Goal: Task Accomplishment & Management: Use online tool/utility

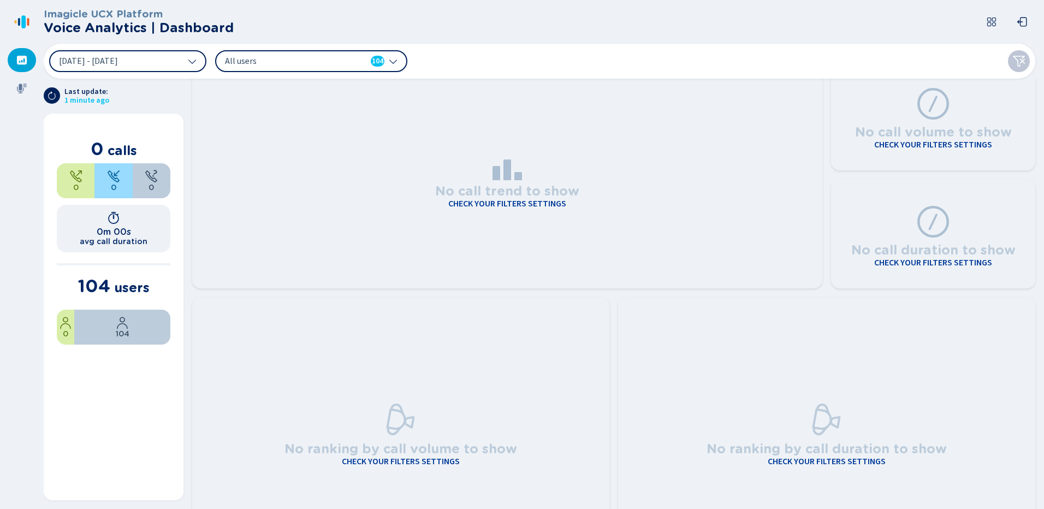
scroll to position [55, 0]
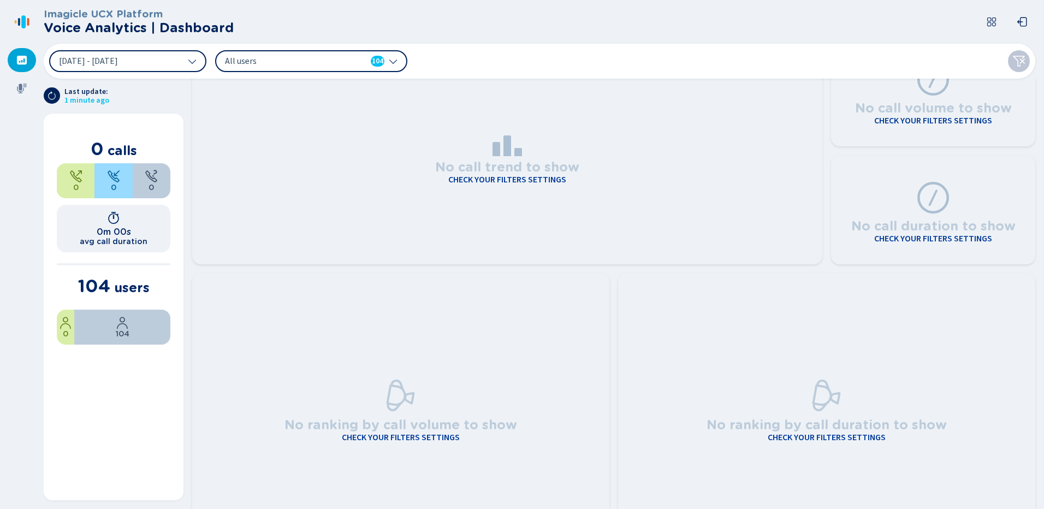
click at [22, 62] on icon at bounding box center [21, 60] width 11 height 11
click at [22, 88] on icon at bounding box center [22, 89] width 10 height 10
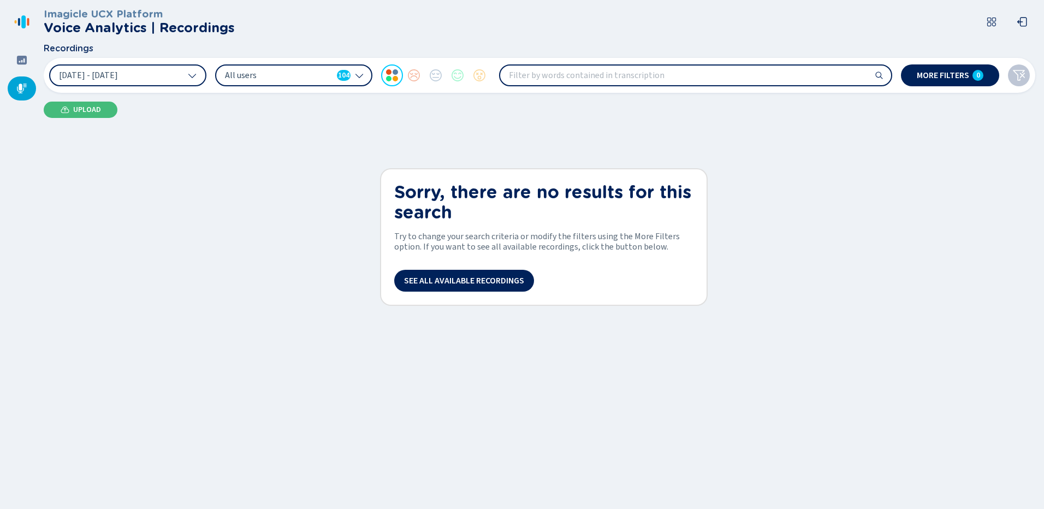
click at [79, 110] on span "Upload" at bounding box center [87, 109] width 28 height 9
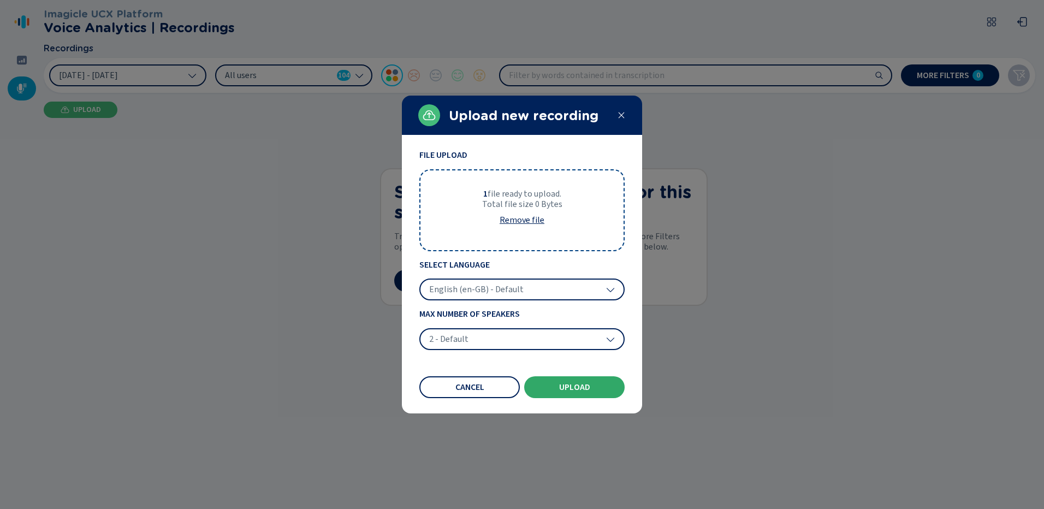
click at [555, 385] on button "Upload" at bounding box center [574, 387] width 100 height 22
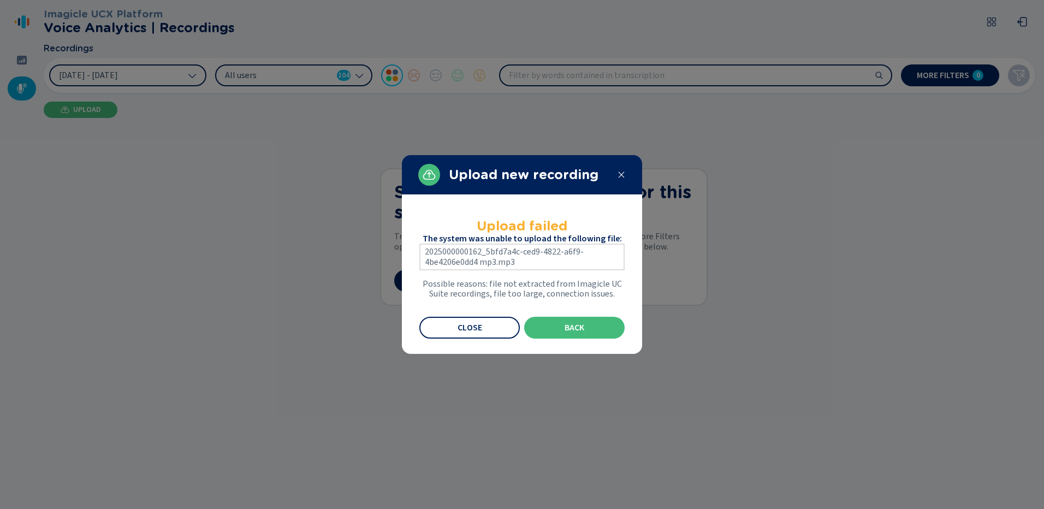
click at [622, 170] on icon at bounding box center [621, 174] width 9 height 9
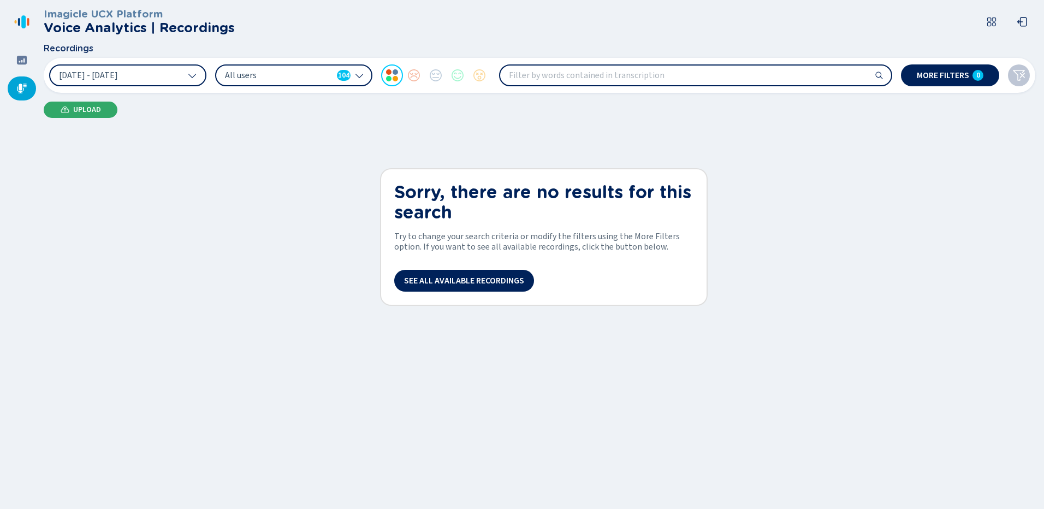
click at [80, 107] on span "Upload" at bounding box center [87, 109] width 28 height 9
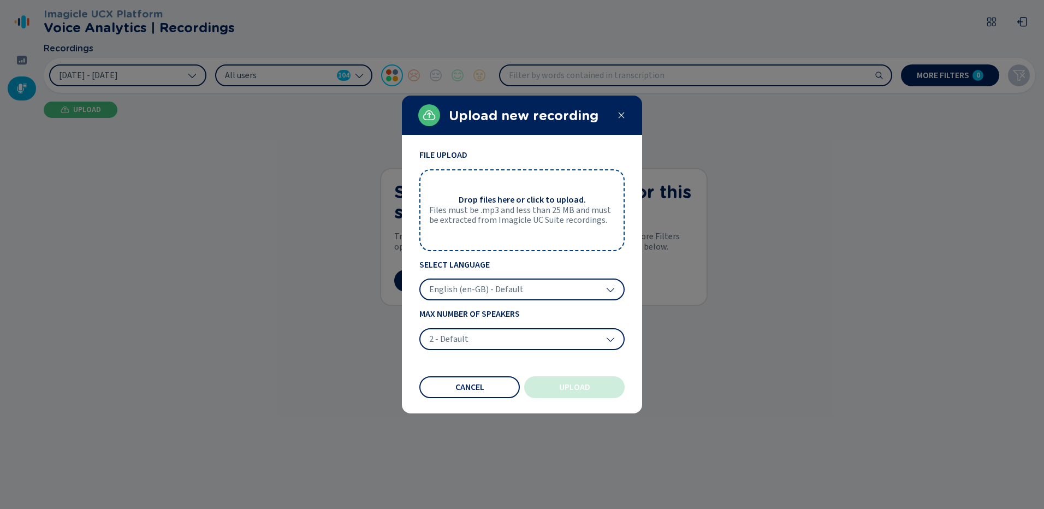
click at [518, 215] on span "Files must be .mp3 and less than 25 MB and must be extracted from Imagicle UC S…" at bounding box center [522, 215] width 186 height 20
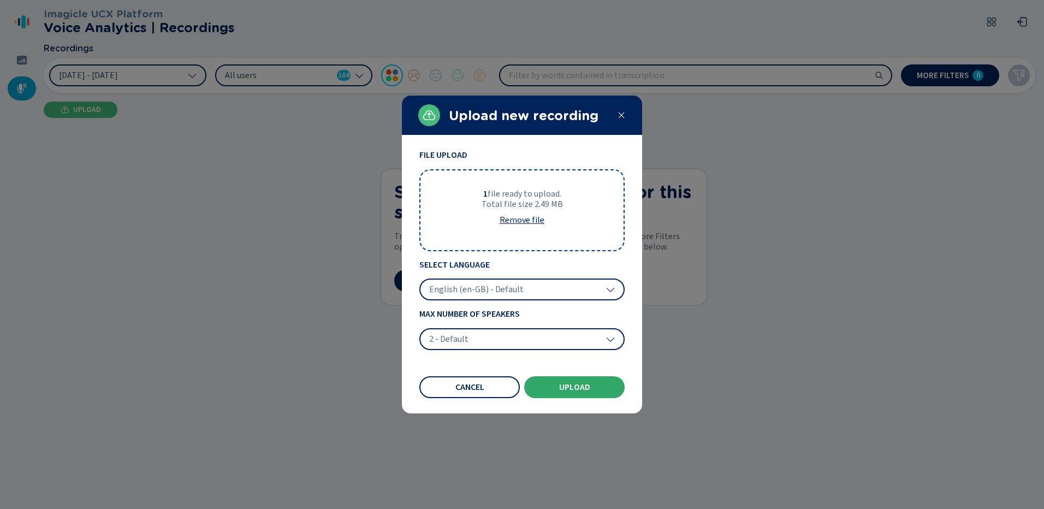
click at [577, 388] on span "Upload" at bounding box center [574, 387] width 31 height 9
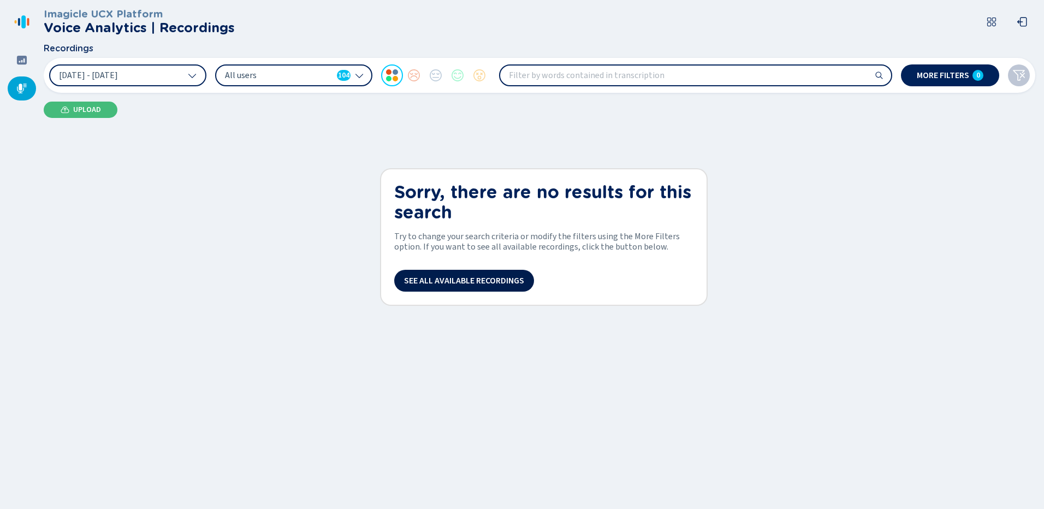
click at [449, 284] on span "See all available recordings" at bounding box center [464, 280] width 120 height 9
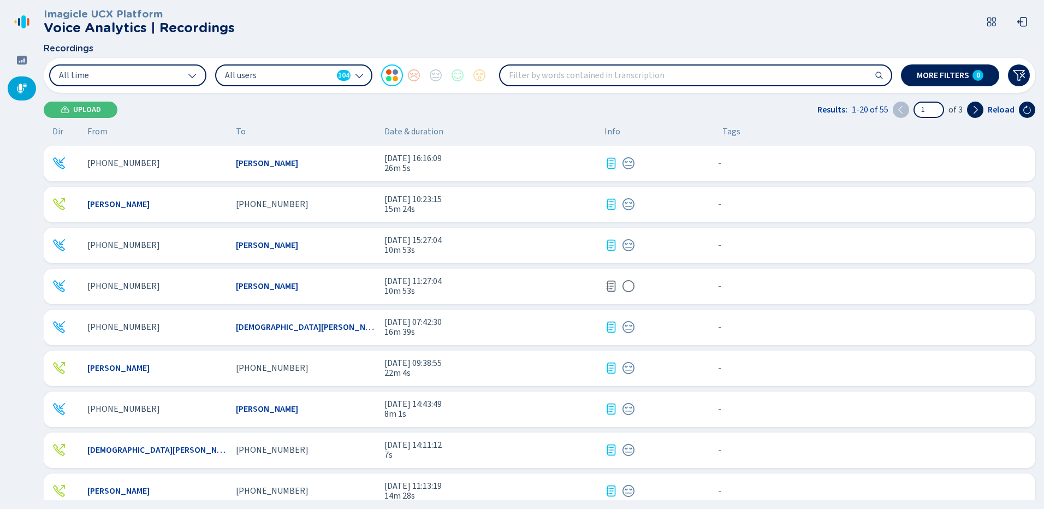
click at [121, 163] on span "[PHONE_NUMBER]" at bounding box center [123, 163] width 73 height 10
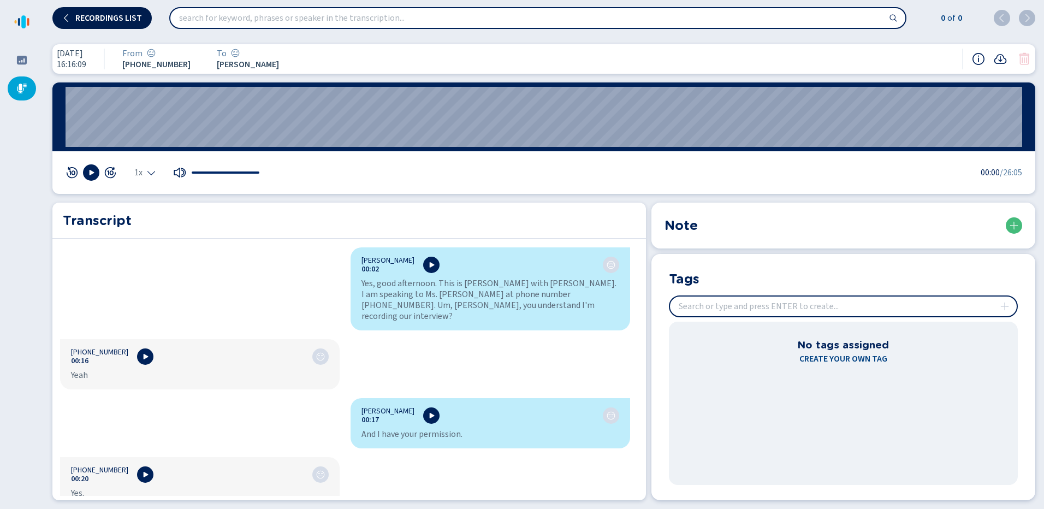
click at [66, 15] on icon at bounding box center [66, 18] width 9 height 9
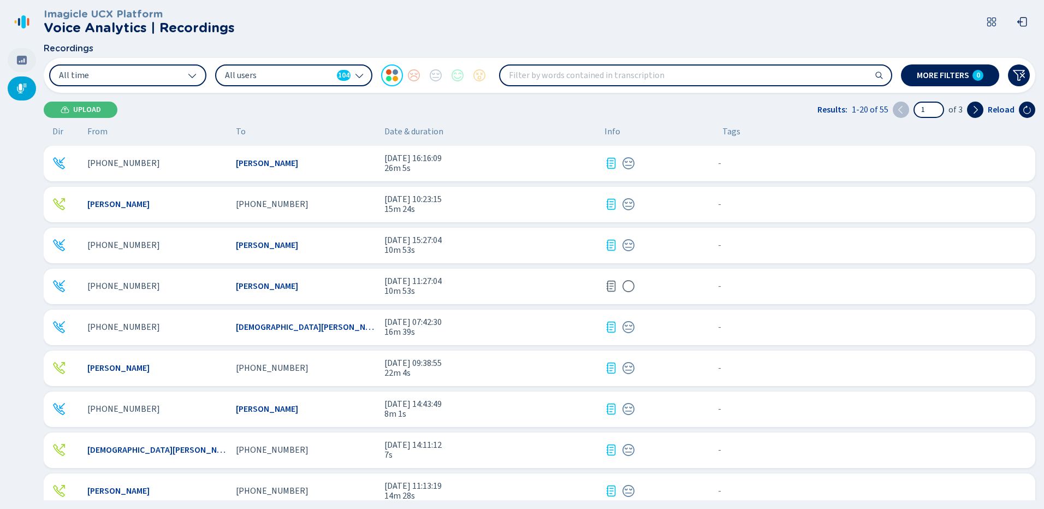
click at [21, 62] on icon at bounding box center [21, 60] width 11 height 11
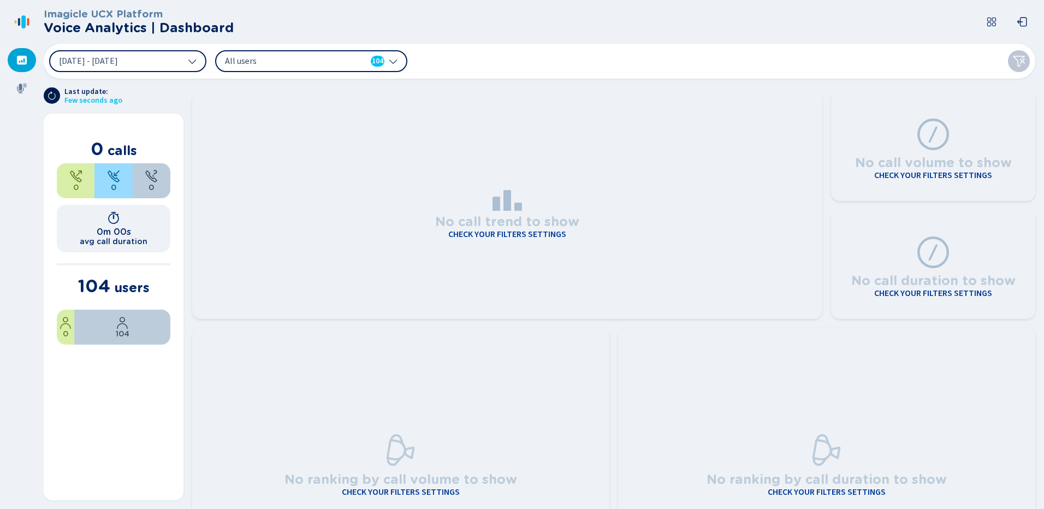
click at [54, 97] on icon at bounding box center [52, 95] width 9 height 9
click at [25, 24] on icon at bounding box center [23, 21] width 4 height 13
click at [25, 89] on icon at bounding box center [21, 88] width 11 height 11
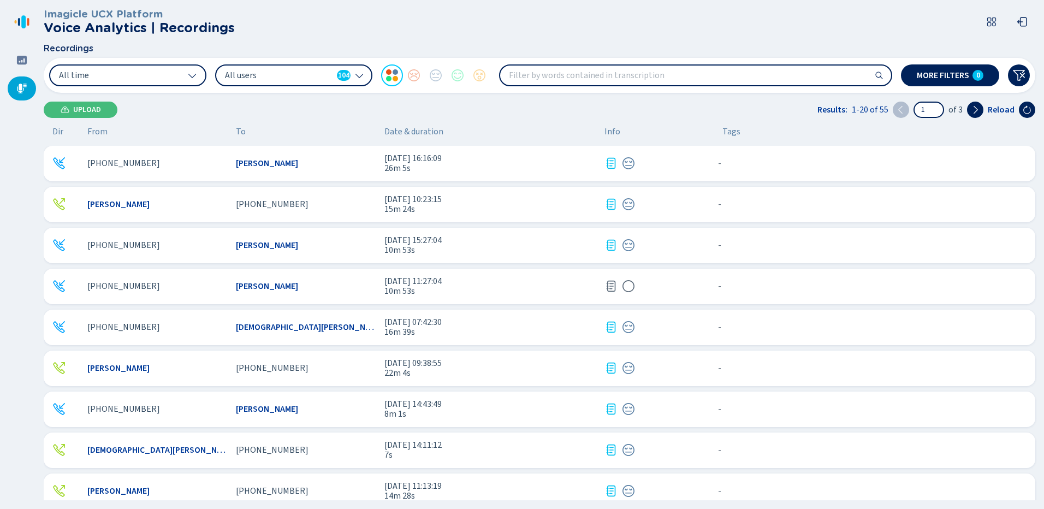
click at [357, 77] on icon at bounding box center [359, 75] width 9 height 9
click at [508, 76] on input "search" at bounding box center [695, 76] width 391 height 20
type input "25602604"
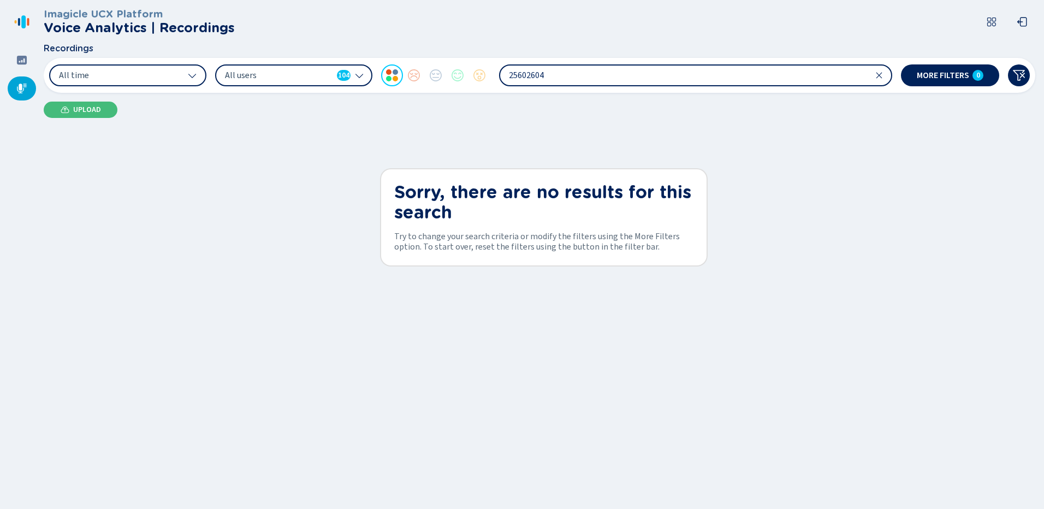
drag, startPoint x: 619, startPoint y: 69, endPoint x: 314, endPoint y: 71, distance: 304.8
click at [314, 71] on div "All time All users 104 25602604" at bounding box center [470, 75] width 843 height 22
click at [981, 74] on div "0" at bounding box center [978, 75] width 11 height 11
click at [20, 57] on icon at bounding box center [22, 60] width 10 height 9
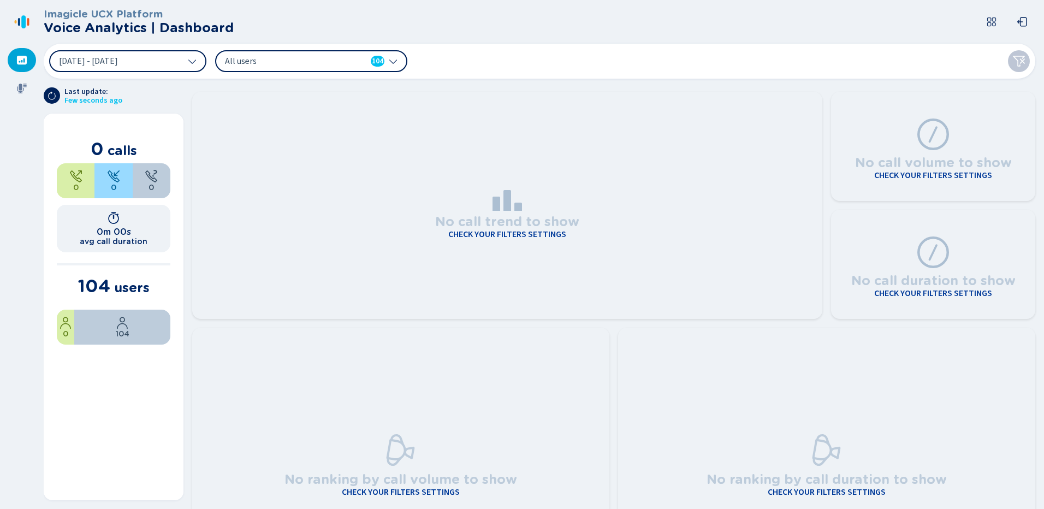
click at [388, 62] on div "All users 104" at bounding box center [311, 61] width 192 height 22
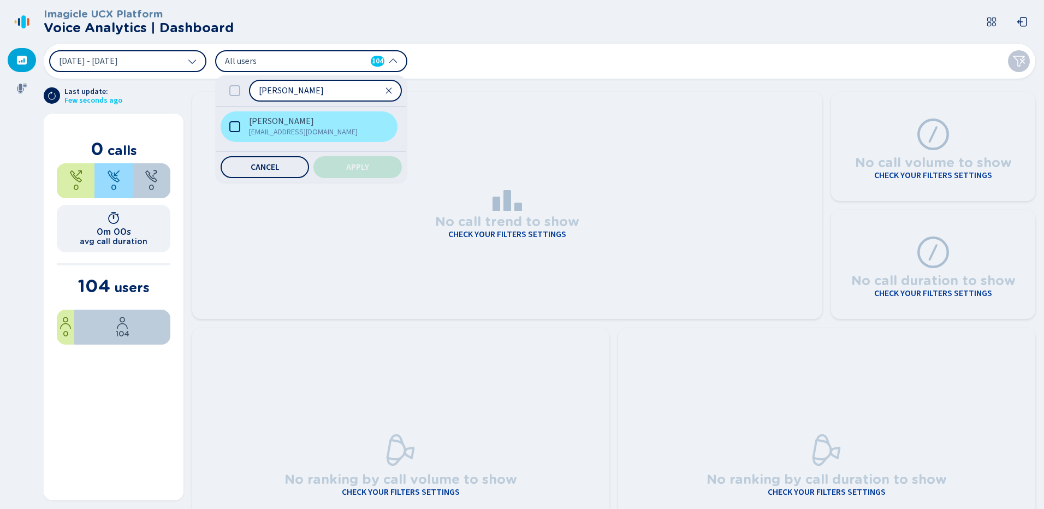
type input "phelps"
click at [236, 128] on icon at bounding box center [234, 126] width 11 height 11
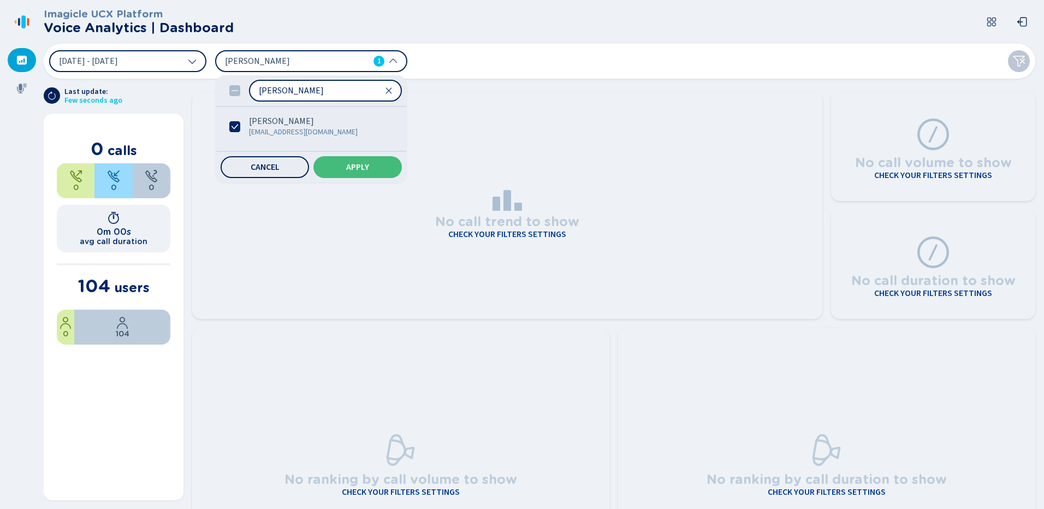
click at [376, 165] on button "Apply" at bounding box center [358, 167] width 88 height 22
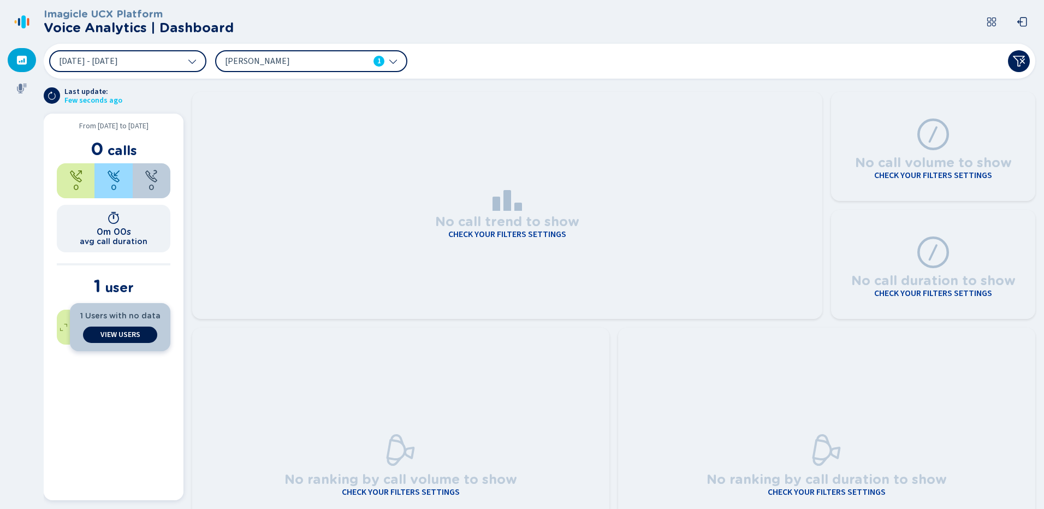
click at [117, 331] on span "View Users" at bounding box center [120, 334] width 40 height 9
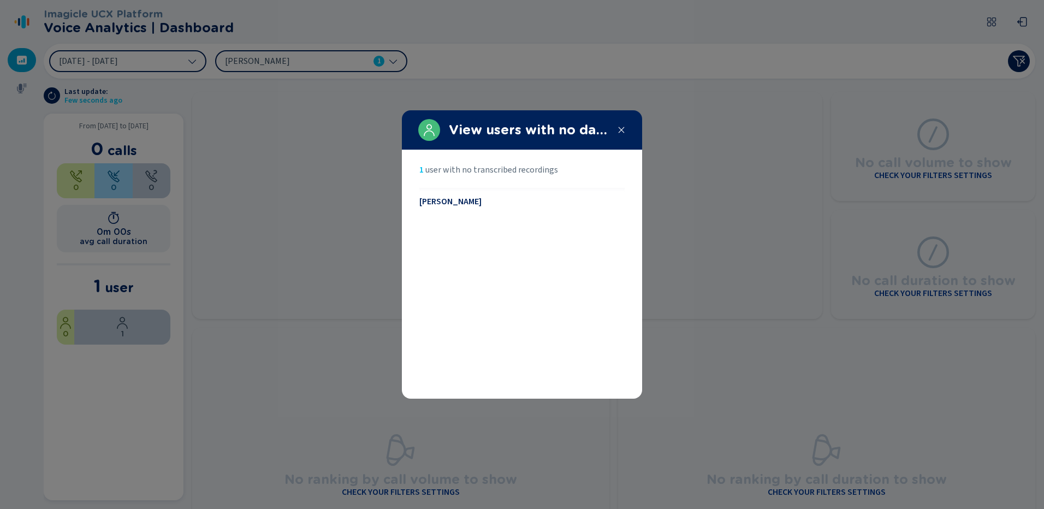
click at [464, 202] on span "Kelley Phelps" at bounding box center [450, 202] width 62 height 10
click at [620, 131] on icon at bounding box center [621, 130] width 9 height 9
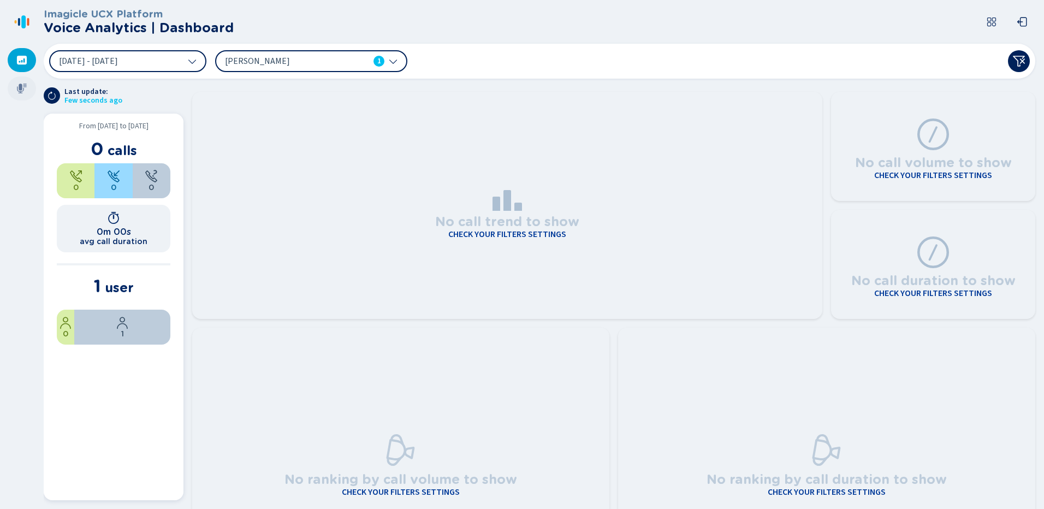
click at [19, 90] on icon at bounding box center [21, 88] width 11 height 11
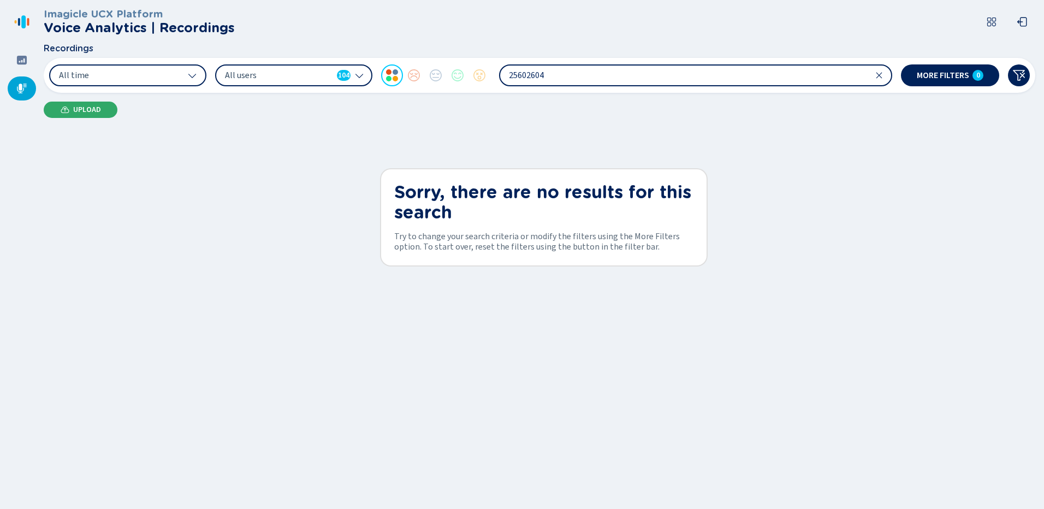
click at [100, 111] on button "Upload" at bounding box center [81, 110] width 74 height 16
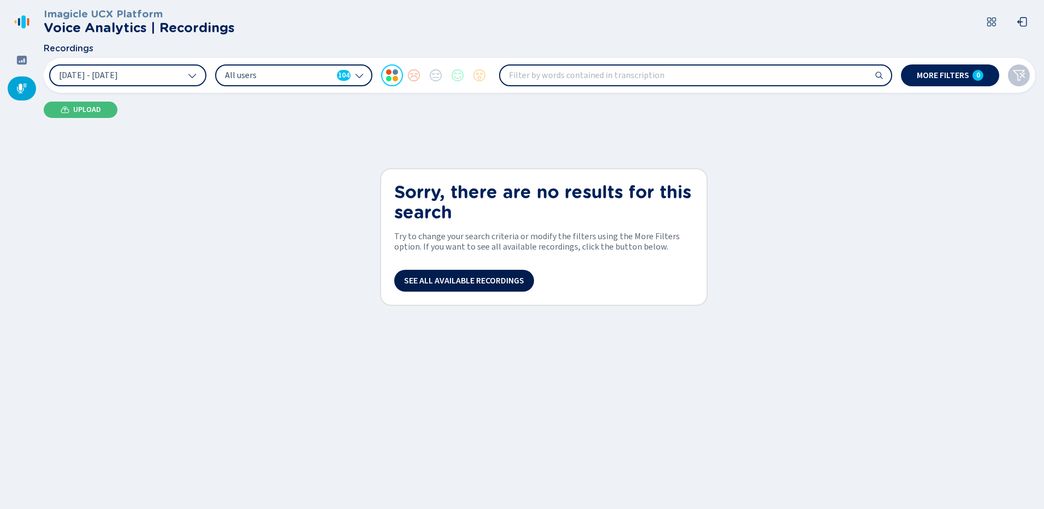
click at [501, 279] on span "See all available recordings" at bounding box center [464, 280] width 120 height 9
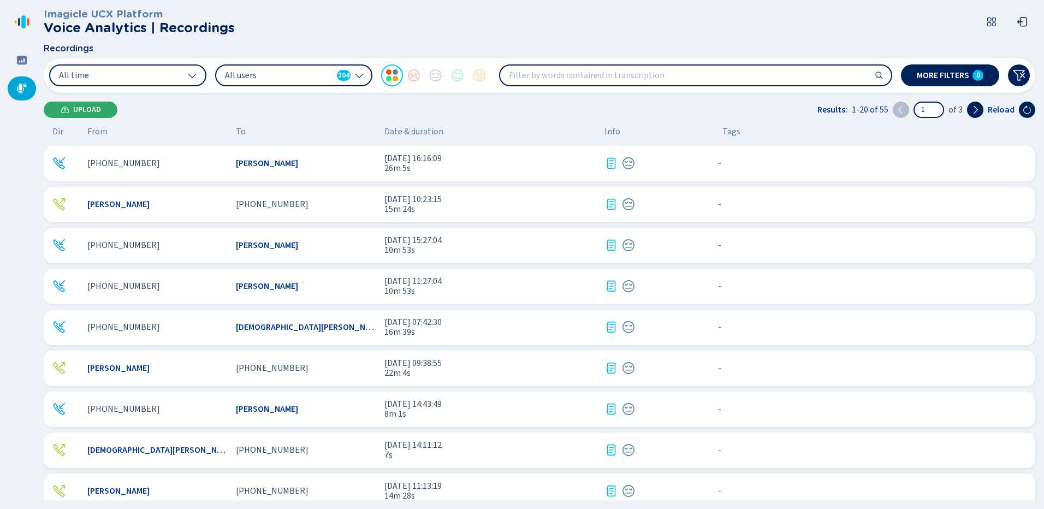
click at [82, 109] on span "Upload" at bounding box center [87, 109] width 28 height 9
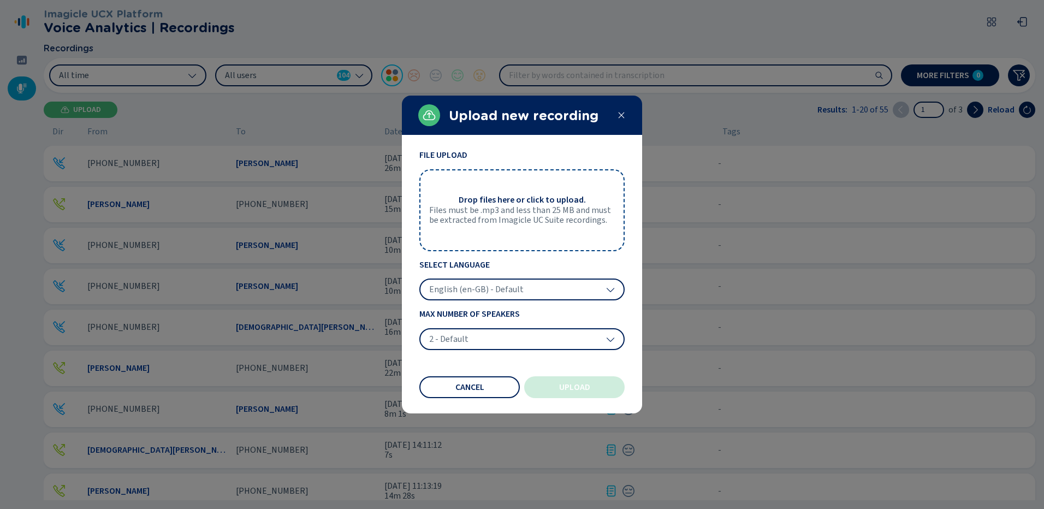
click at [607, 338] on icon at bounding box center [611, 340] width 8 height 4
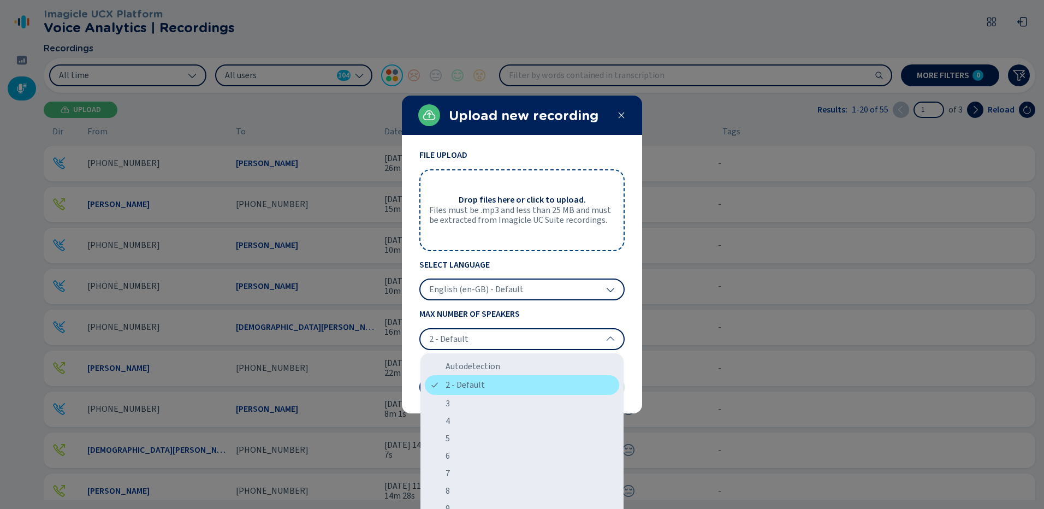
click at [477, 386] on div "2 - Default" at bounding box center [522, 385] width 194 height 20
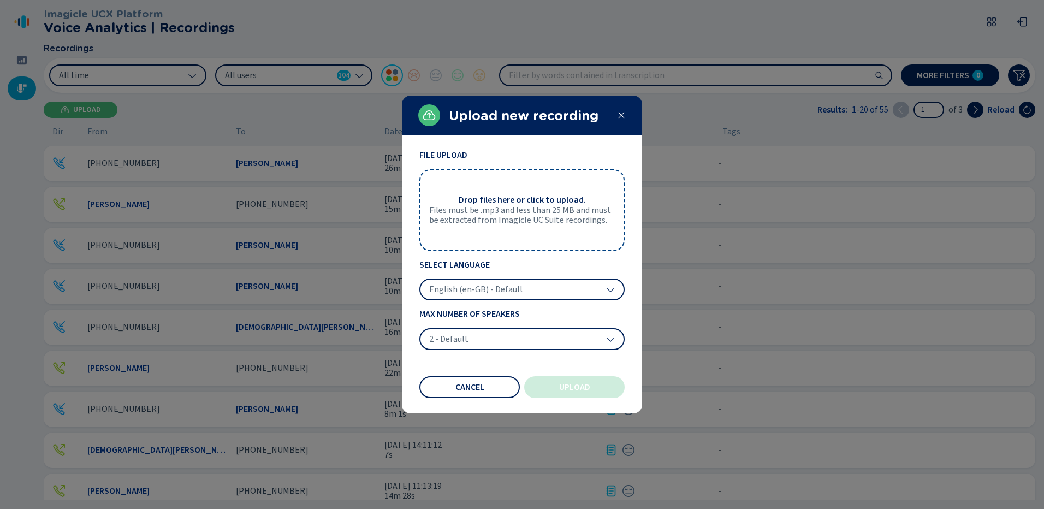
click at [618, 287] on div "English (en-GB) - Default" at bounding box center [521, 290] width 205 height 22
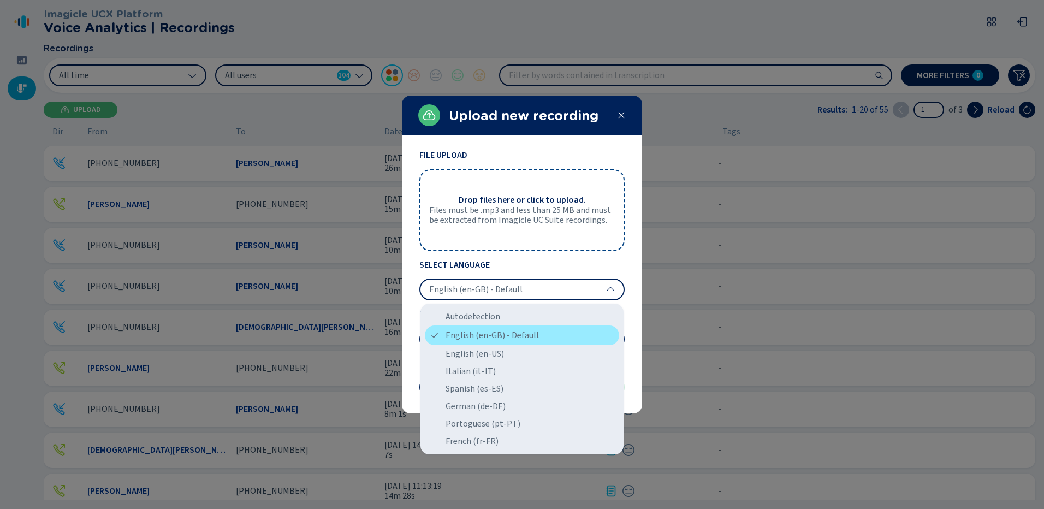
click at [529, 333] on div "English (en-GB) - Default" at bounding box center [522, 336] width 194 height 20
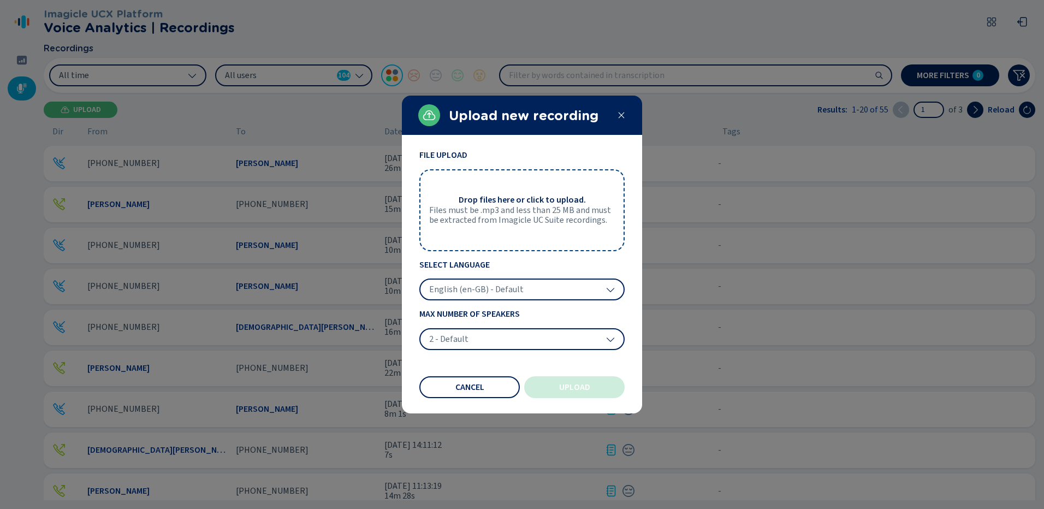
click at [498, 220] on span "Files must be .mp3 and less than 25 MB and must be extracted from Imagicle UC S…" at bounding box center [522, 215] width 186 height 20
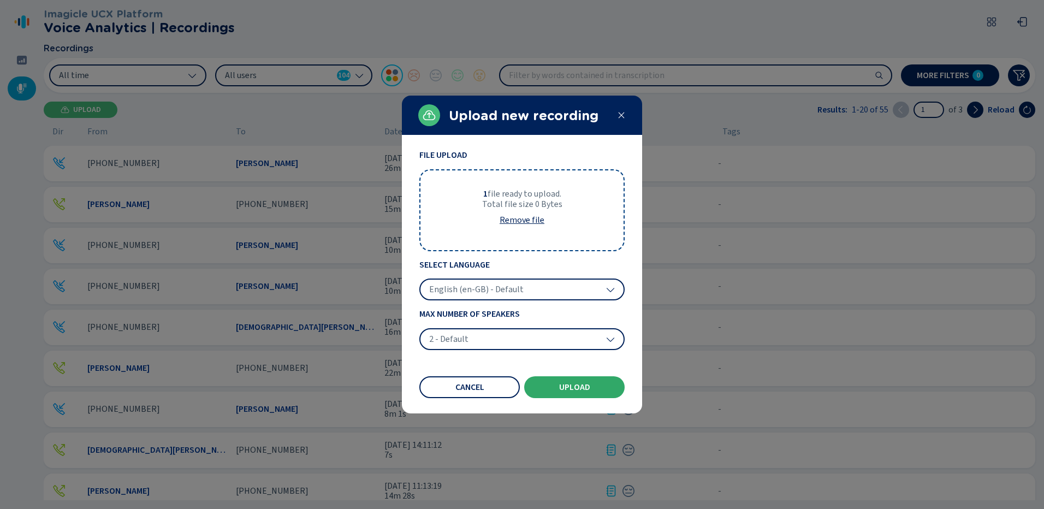
click at [557, 385] on button "Upload" at bounding box center [574, 387] width 100 height 22
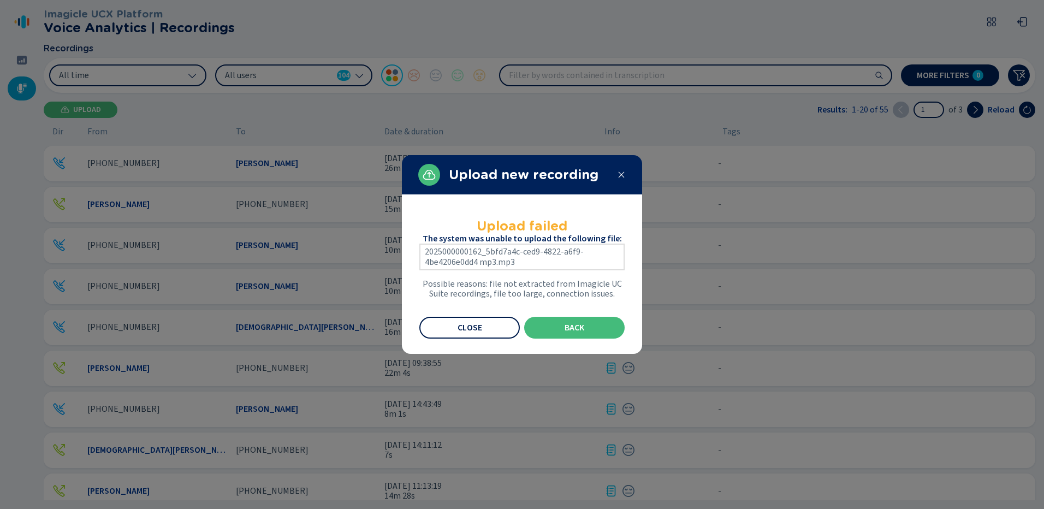
click at [473, 330] on span "Close" at bounding box center [470, 327] width 25 height 9
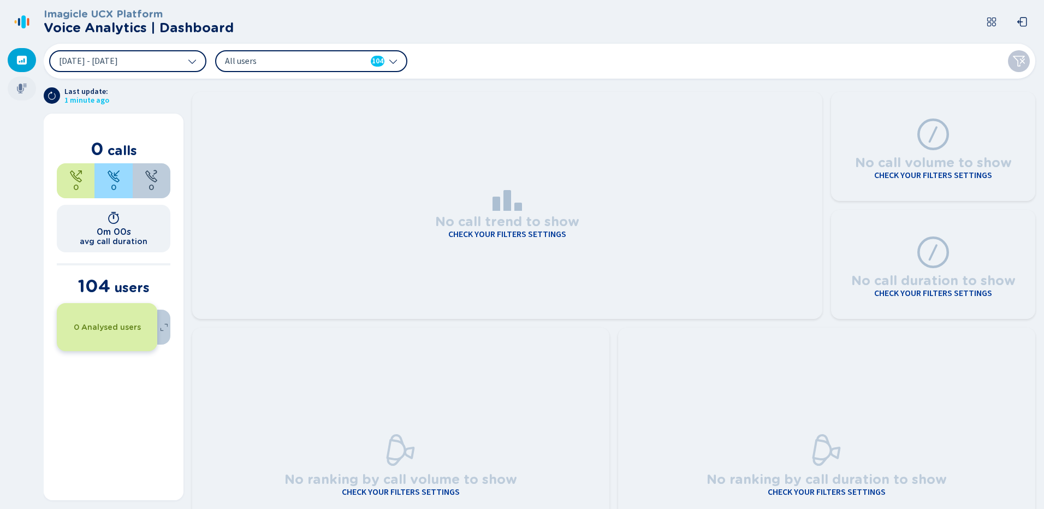
click at [25, 87] on icon at bounding box center [22, 89] width 10 height 10
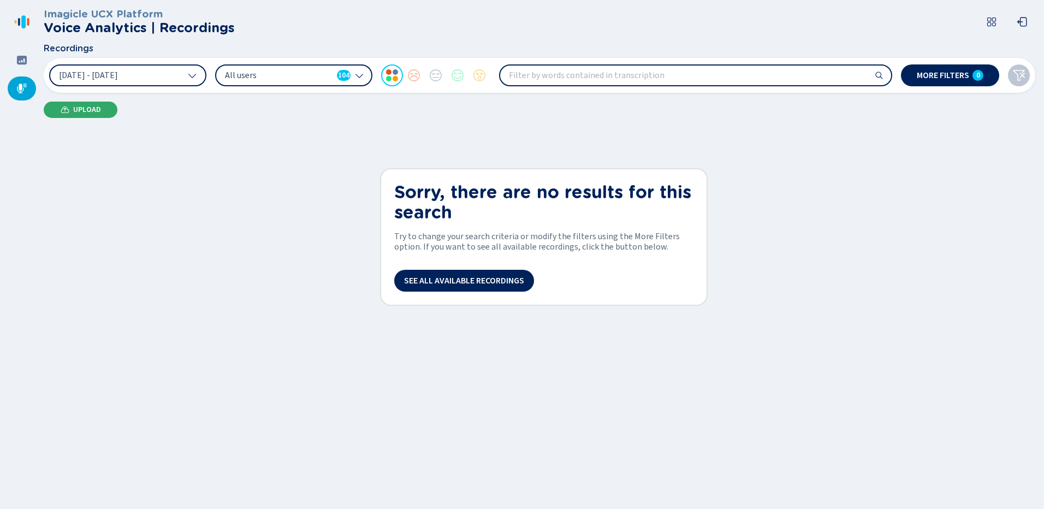
click at [97, 110] on span "Upload" at bounding box center [87, 109] width 28 height 9
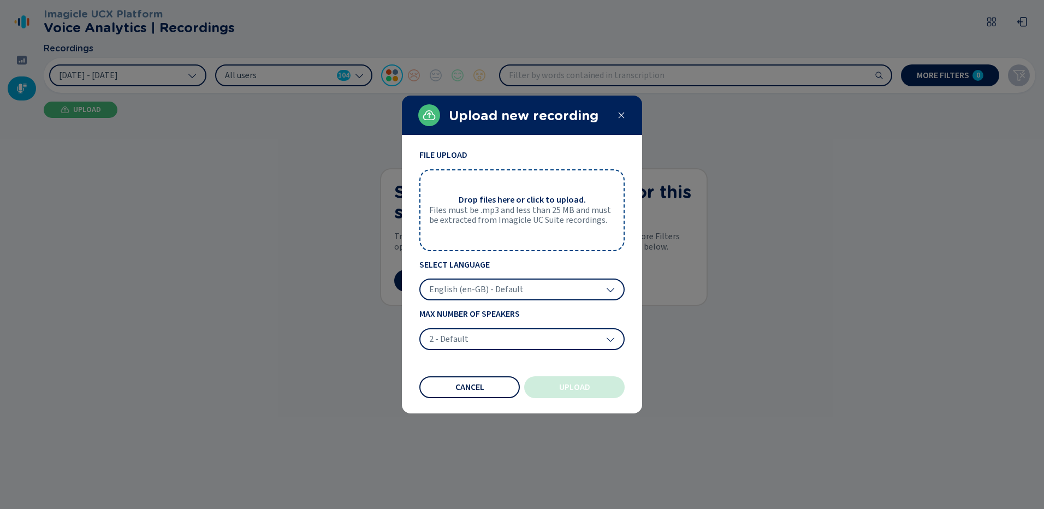
click at [472, 383] on span "Cancel" at bounding box center [470, 387] width 29 height 9
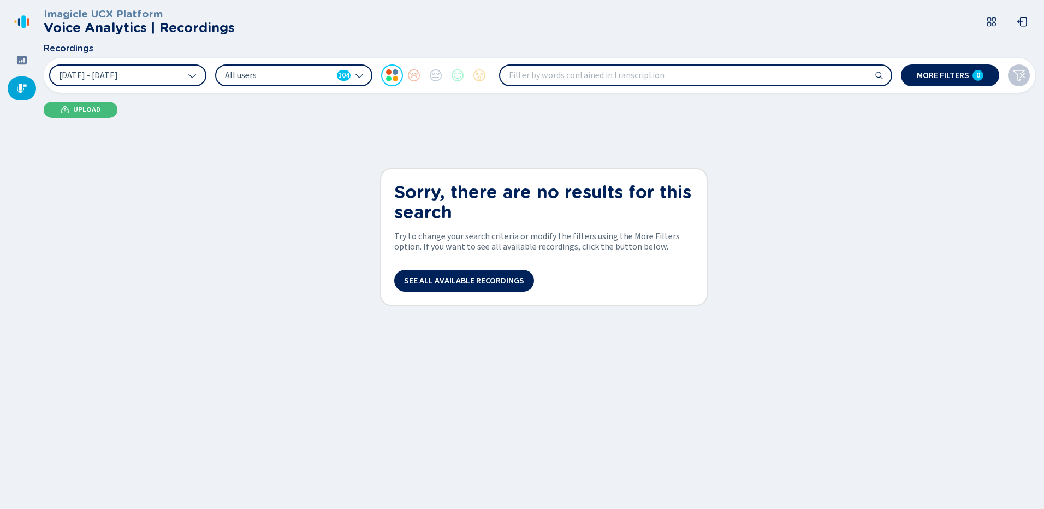
click at [279, 73] on span "All users" at bounding box center [279, 75] width 108 height 12
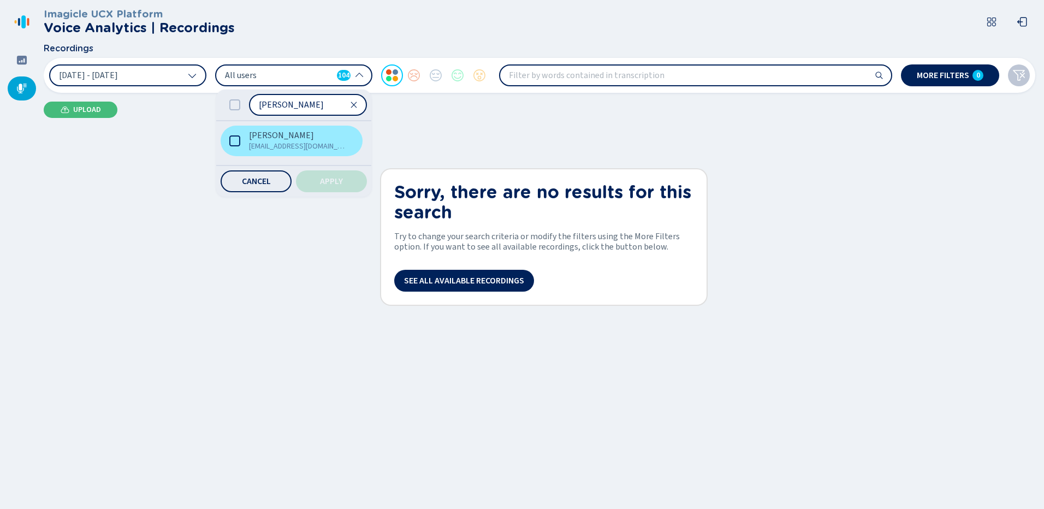
type input "[PERSON_NAME]"
click at [236, 139] on icon at bounding box center [234, 140] width 11 height 11
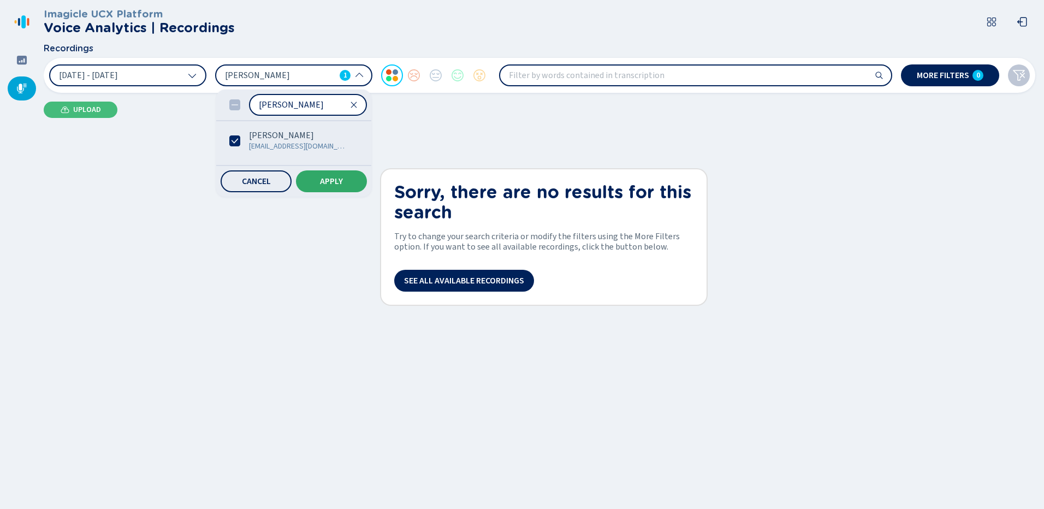
click at [344, 179] on button "Apply" at bounding box center [331, 181] width 71 height 22
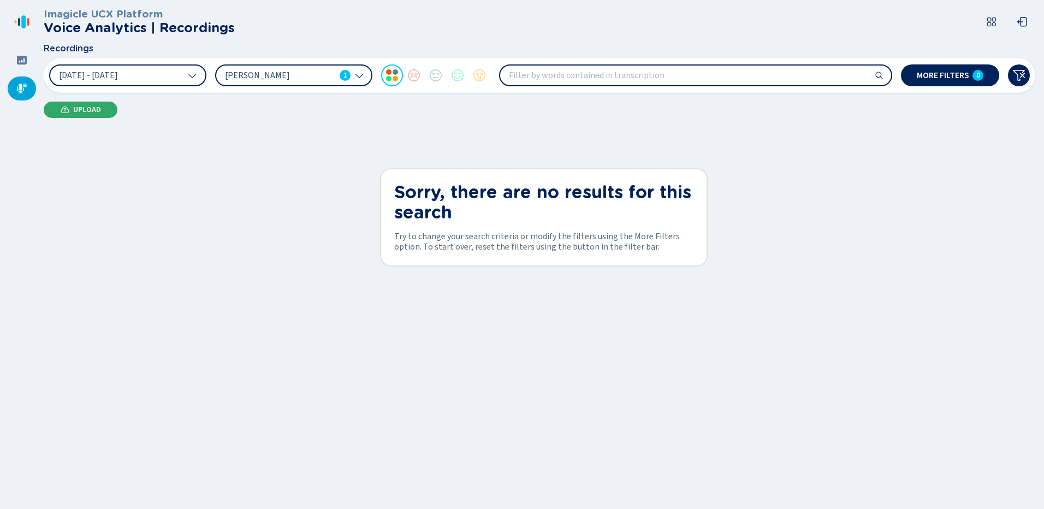
click at [83, 113] on span "Upload" at bounding box center [87, 109] width 28 height 9
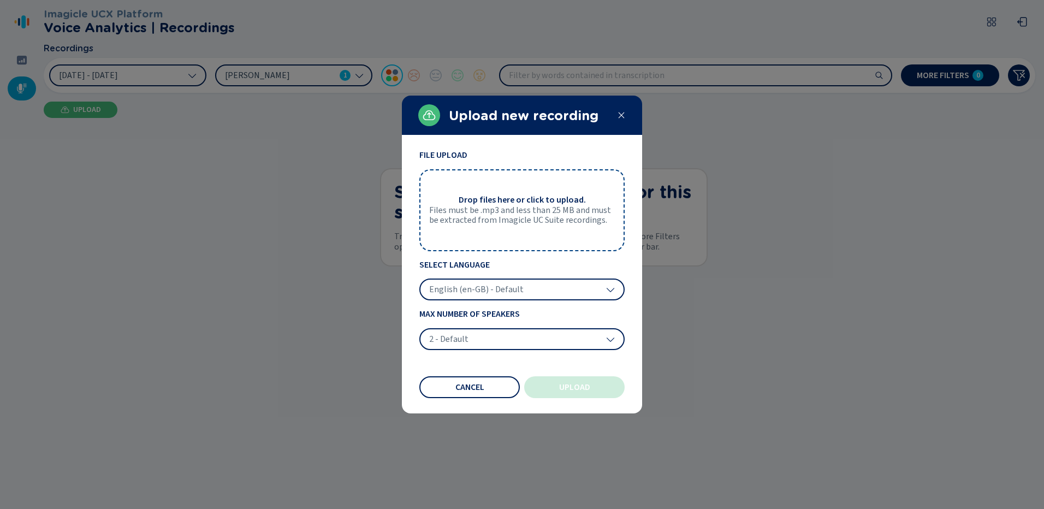
click at [622, 116] on icon at bounding box center [622, 116] width 6 height 6
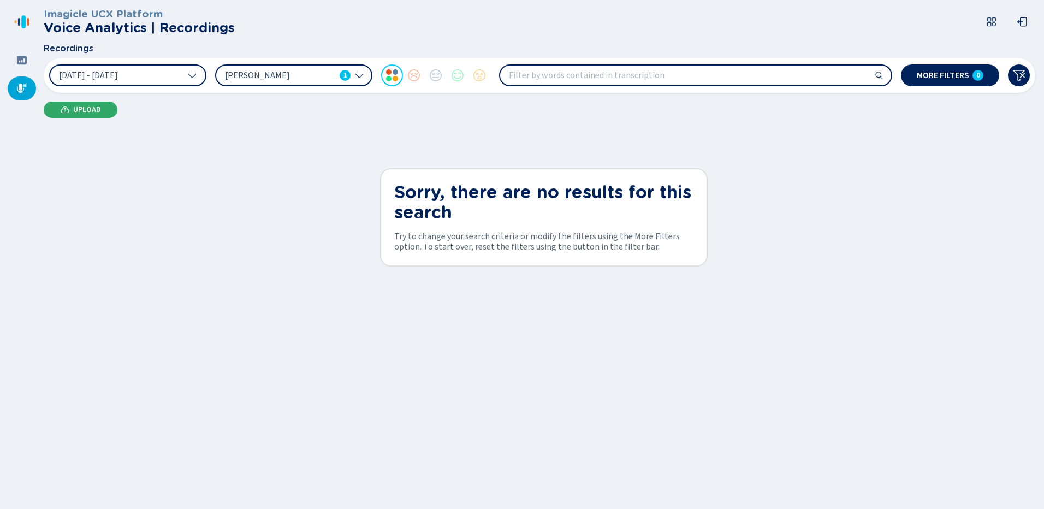
click at [66, 114] on icon at bounding box center [65, 109] width 9 height 9
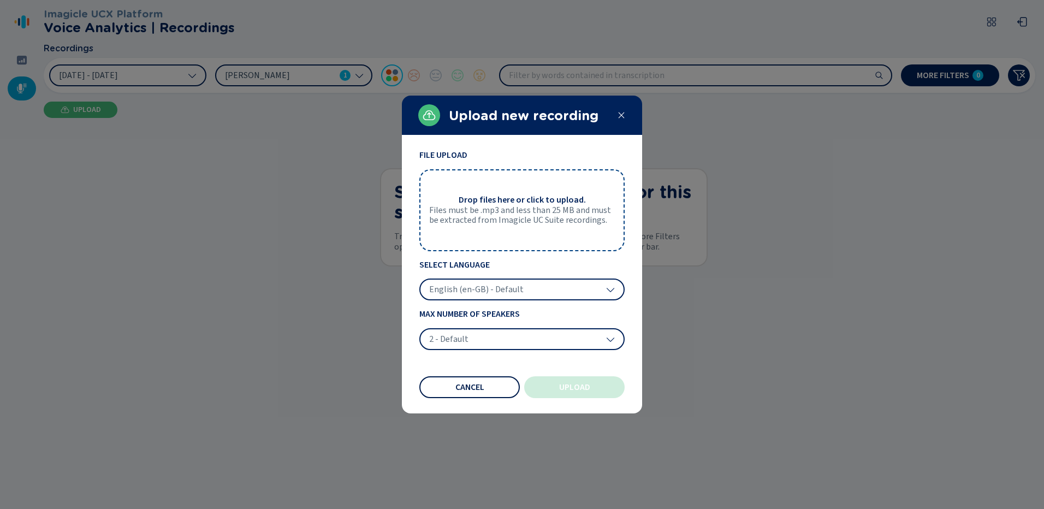
click at [486, 389] on button "Cancel" at bounding box center [469, 387] width 100 height 22
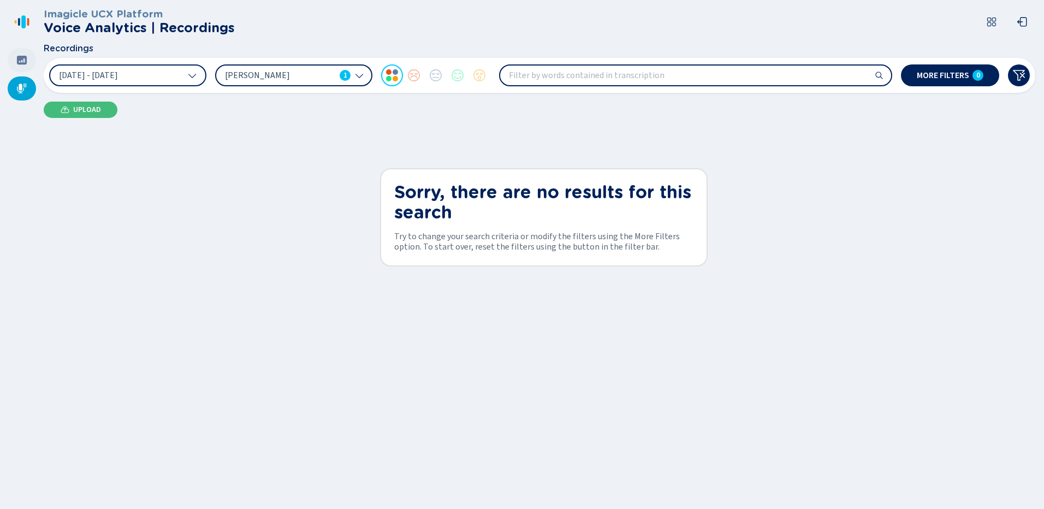
click at [21, 59] on icon at bounding box center [22, 60] width 10 height 9
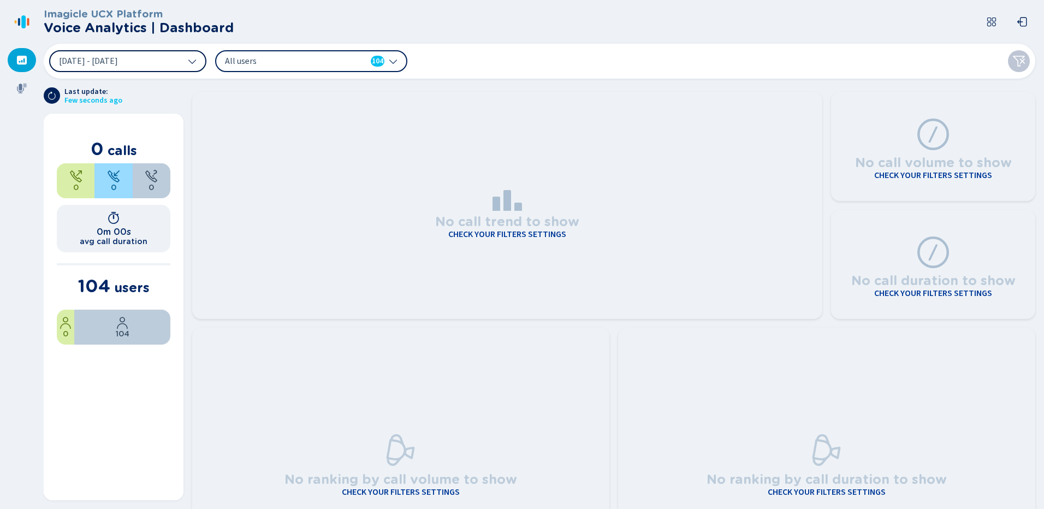
click at [191, 61] on icon at bounding box center [192, 61] width 9 height 9
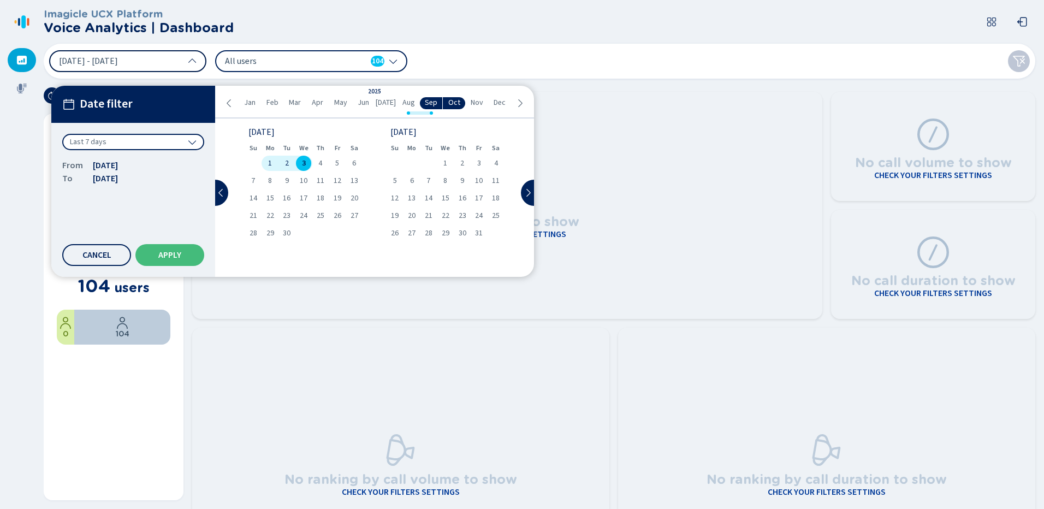
click at [229, 102] on icon at bounding box center [229, 103] width 9 height 9
click at [320, 213] on span "26" at bounding box center [321, 216] width 8 height 8
click at [518, 105] on icon at bounding box center [520, 103] width 9 height 9
click at [334, 216] on span "26" at bounding box center [338, 216] width 8 height 8
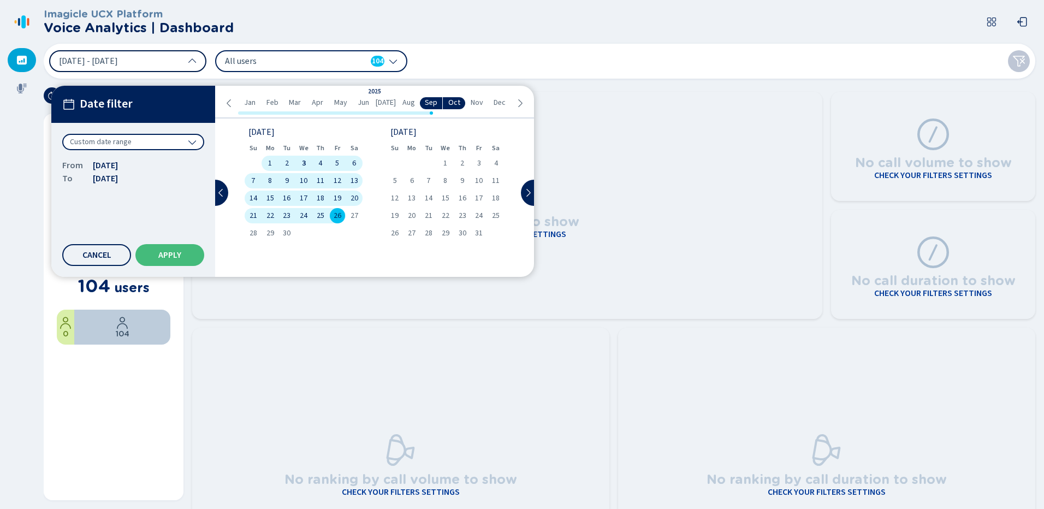
click at [411, 104] on span "Aug" at bounding box center [409, 102] width 13 height 9
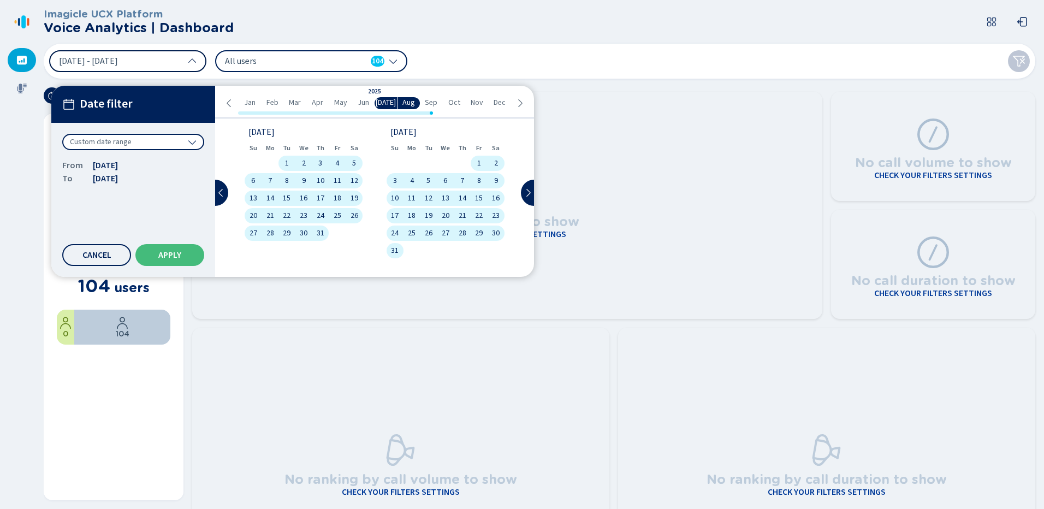
click at [429, 230] on span "26" at bounding box center [429, 233] width 8 height 8
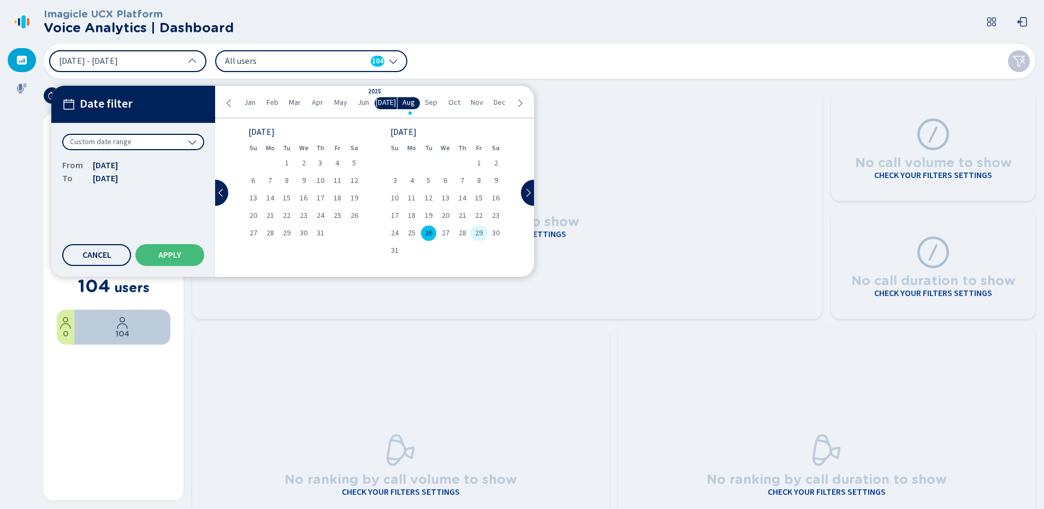
click at [480, 230] on span "29" at bounding box center [479, 233] width 8 height 8
click at [177, 254] on span "Apply" at bounding box center [169, 255] width 23 height 9
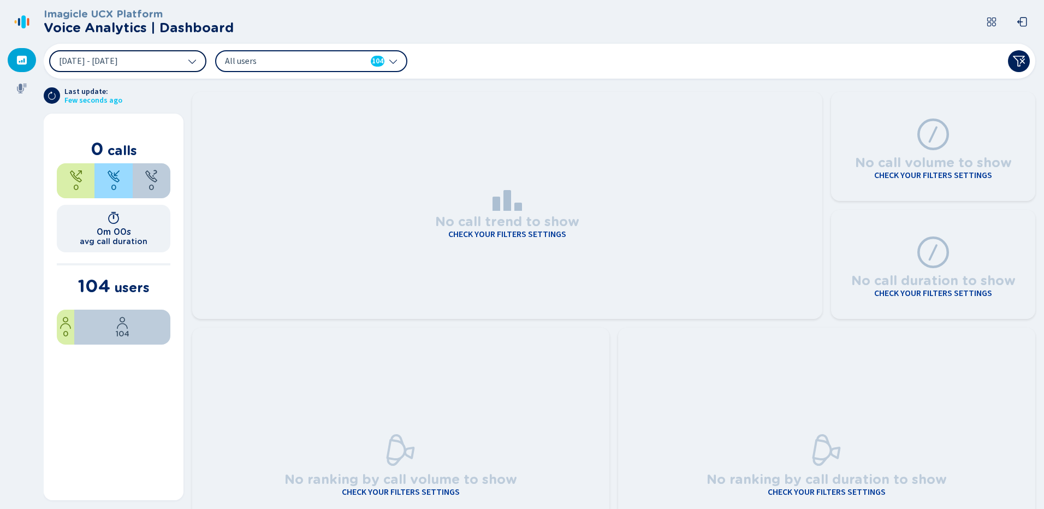
click at [391, 63] on icon at bounding box center [393, 61] width 9 height 9
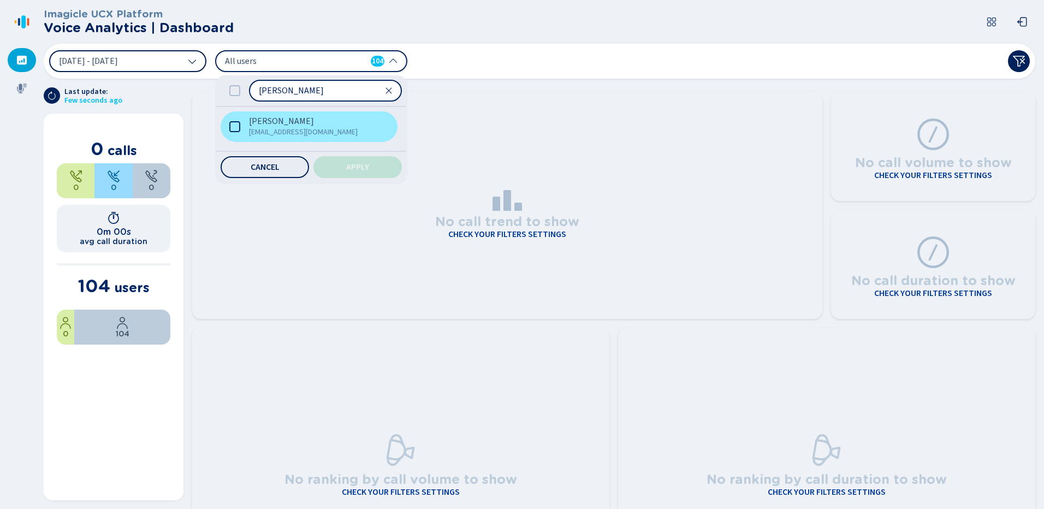
type input "phelps"
click at [233, 123] on icon at bounding box center [234, 126] width 11 height 11
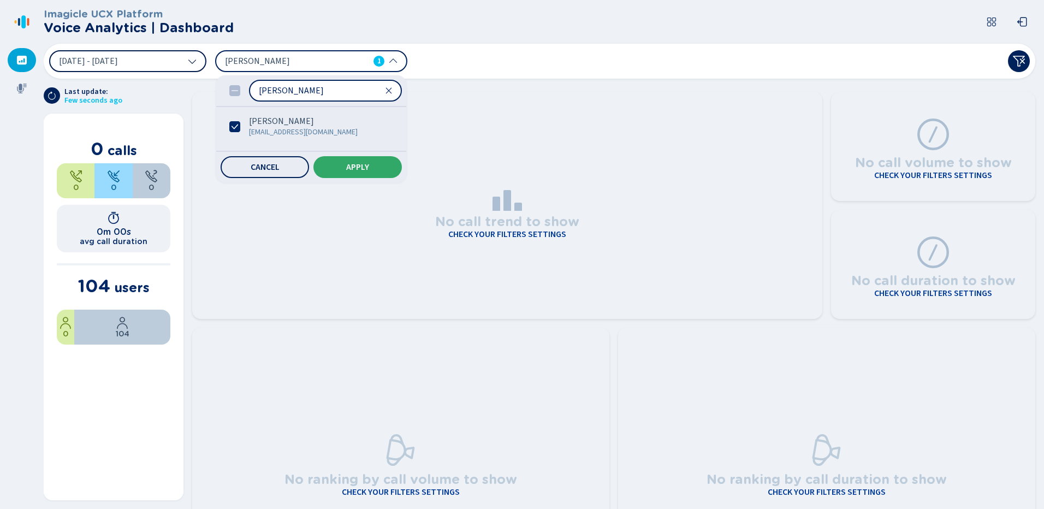
click at [386, 168] on button "Apply" at bounding box center [358, 167] width 88 height 22
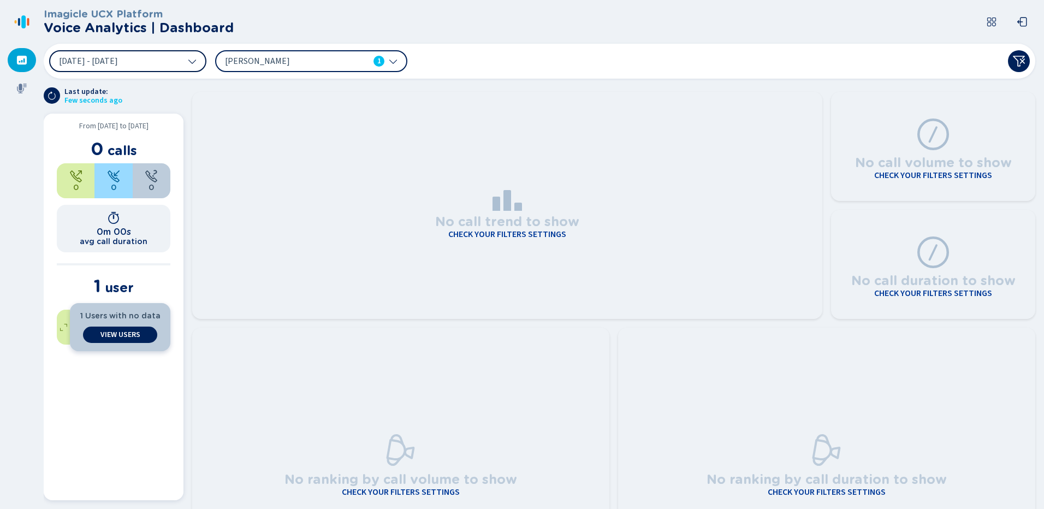
click at [115, 321] on div "1 Users with no data View Users" at bounding box center [120, 327] width 100 height 48
click at [115, 336] on span "View Users" at bounding box center [120, 334] width 40 height 9
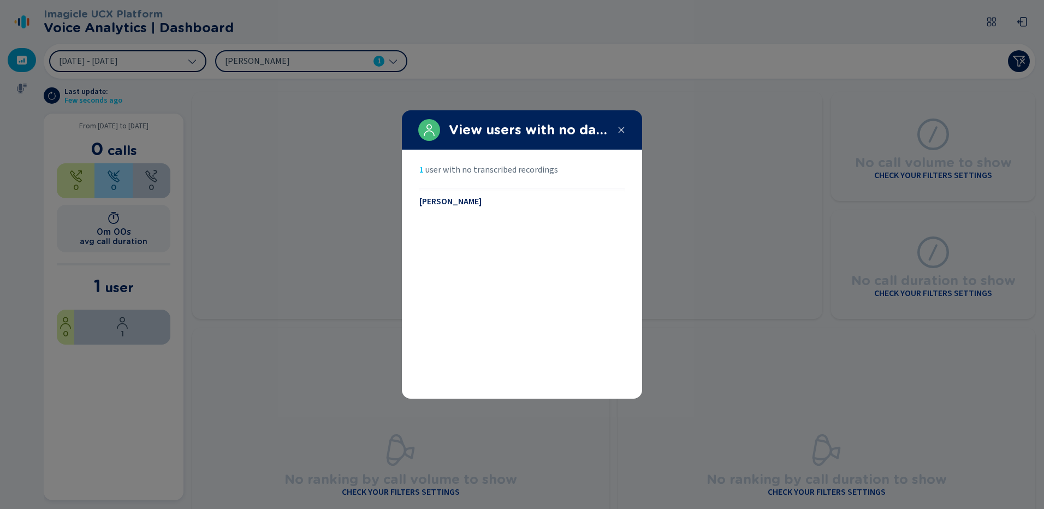
click at [462, 201] on span "Kelley Phelps" at bounding box center [450, 202] width 62 height 10
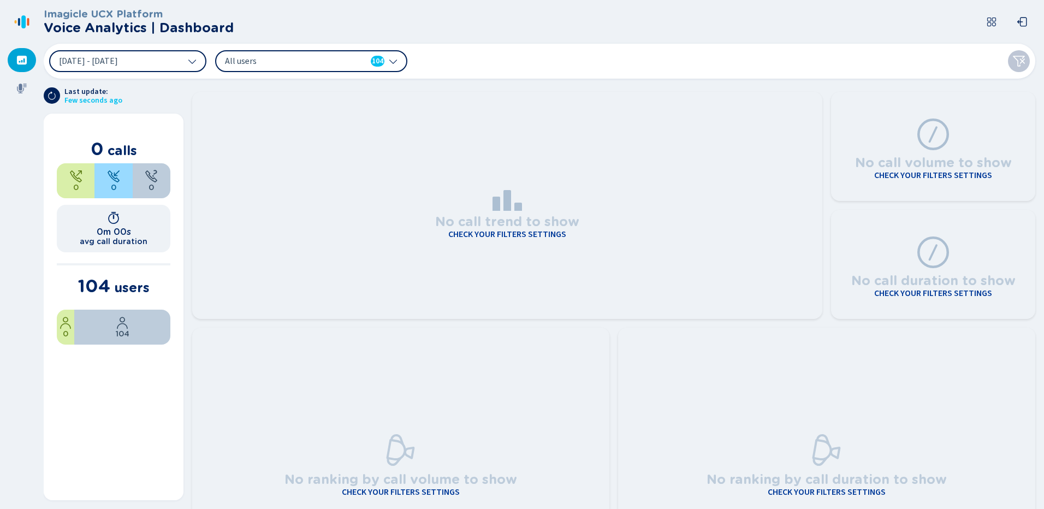
click at [391, 60] on icon at bounding box center [393, 61] width 9 height 9
click at [193, 58] on icon at bounding box center [192, 61] width 9 height 9
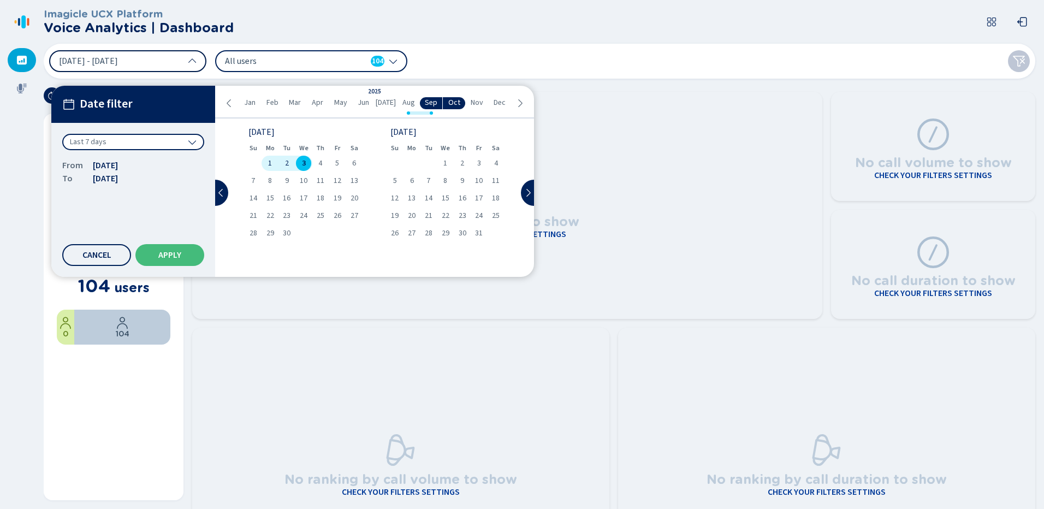
click at [235, 102] on ul "Jan Feb Mar Apr May Jun Jul Aug Sep Oct Nov Dec" at bounding box center [374, 103] width 281 height 12
click at [230, 102] on icon at bounding box center [229, 103] width 9 height 9
click at [516, 102] on icon at bounding box center [520, 103] width 9 height 9
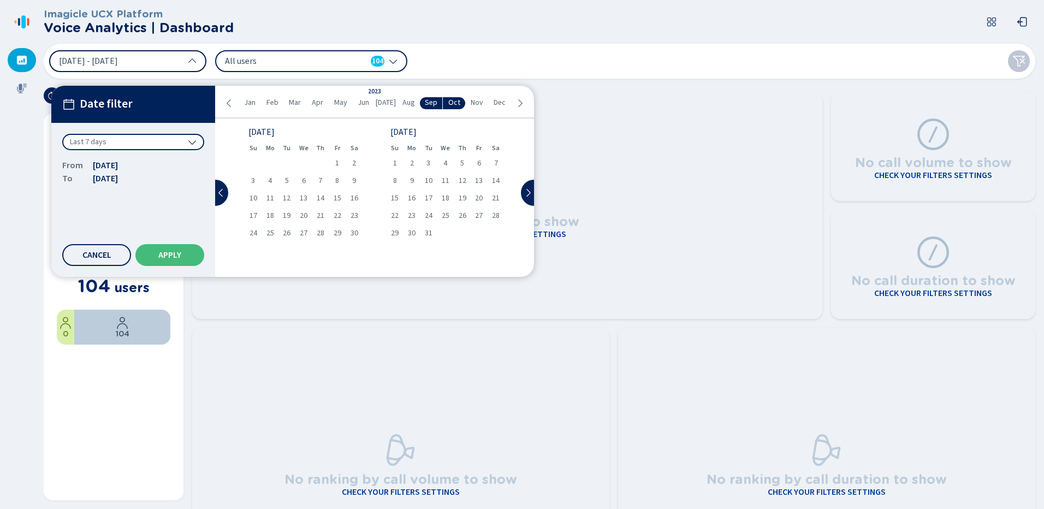
click at [516, 102] on icon at bounding box center [520, 103] width 9 height 9
click at [298, 102] on span "Mar" at bounding box center [295, 102] width 12 height 9
click at [173, 246] on button "Apply" at bounding box center [169, 255] width 69 height 22
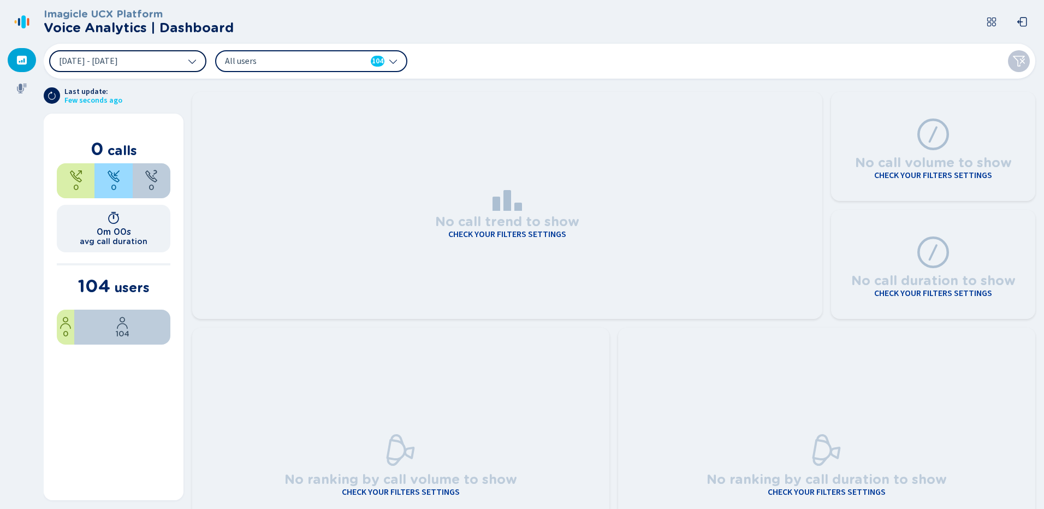
click at [396, 58] on icon at bounding box center [393, 61] width 9 height 9
drag, startPoint x: 894, startPoint y: 319, endPoint x: 886, endPoint y: 319, distance: 7.6
click at [22, 21] on icon at bounding box center [23, 21] width 4 height 13
click at [22, 62] on icon at bounding box center [21, 60] width 11 height 11
click at [21, 88] on icon at bounding box center [22, 89] width 10 height 10
